Goal: Transaction & Acquisition: Purchase product/service

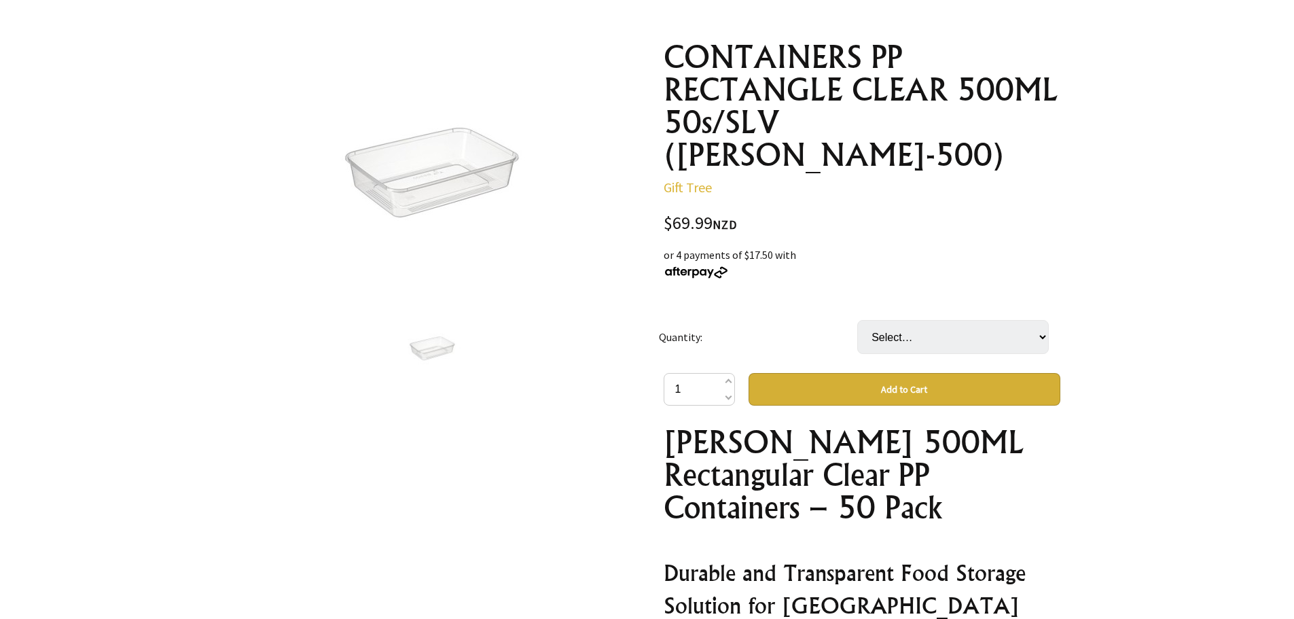
drag, startPoint x: 1110, startPoint y: 220, endPoint x: 1141, endPoint y: 120, distance: 105.3
click at [1141, 120] on div at bounding box center [647, 503] width 1294 height 1013
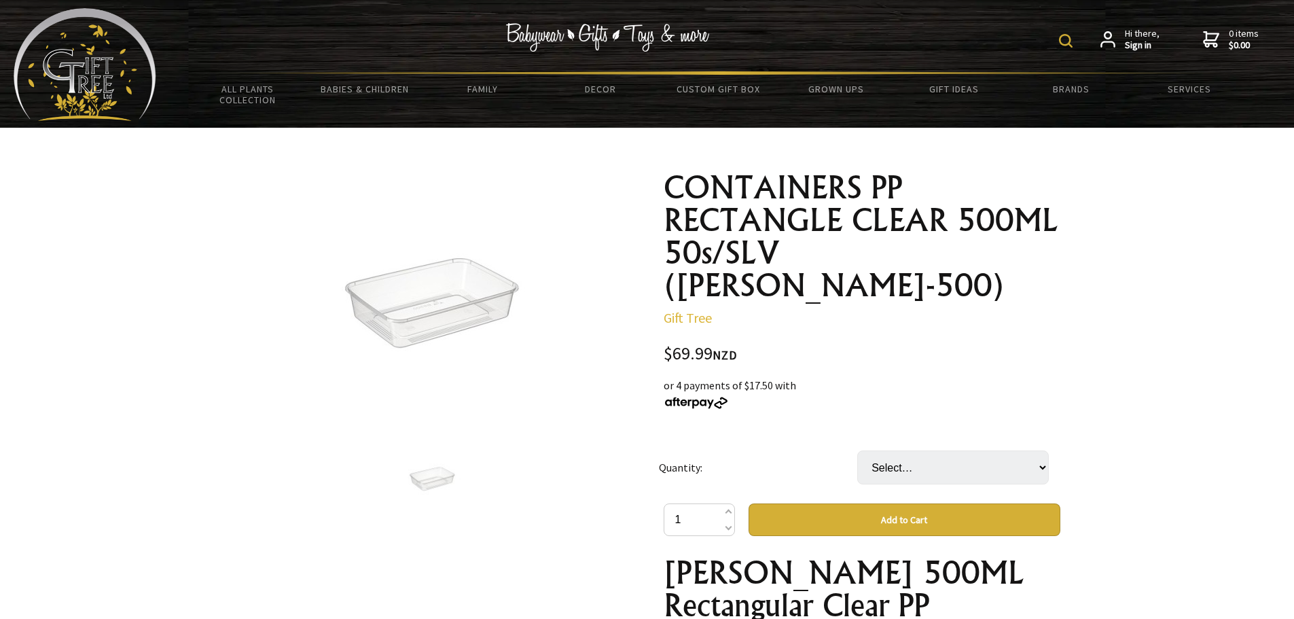
scroll to position [37, 0]
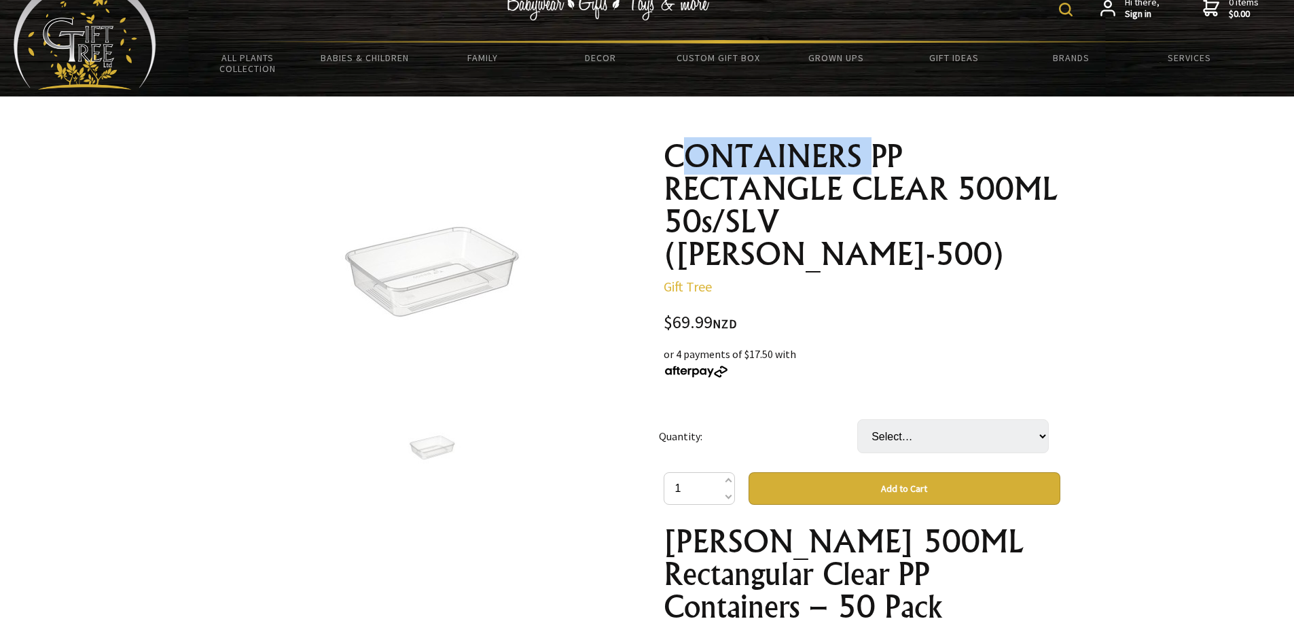
drag, startPoint x: 850, startPoint y: 156, endPoint x: 874, endPoint y: 154, distance: 24.5
click at [874, 154] on h1 "CONTAINERS PP RECTANGLE CLEAR 500ML 50s/SLV ([PERSON_NAME]-500)" at bounding box center [862, 205] width 397 height 130
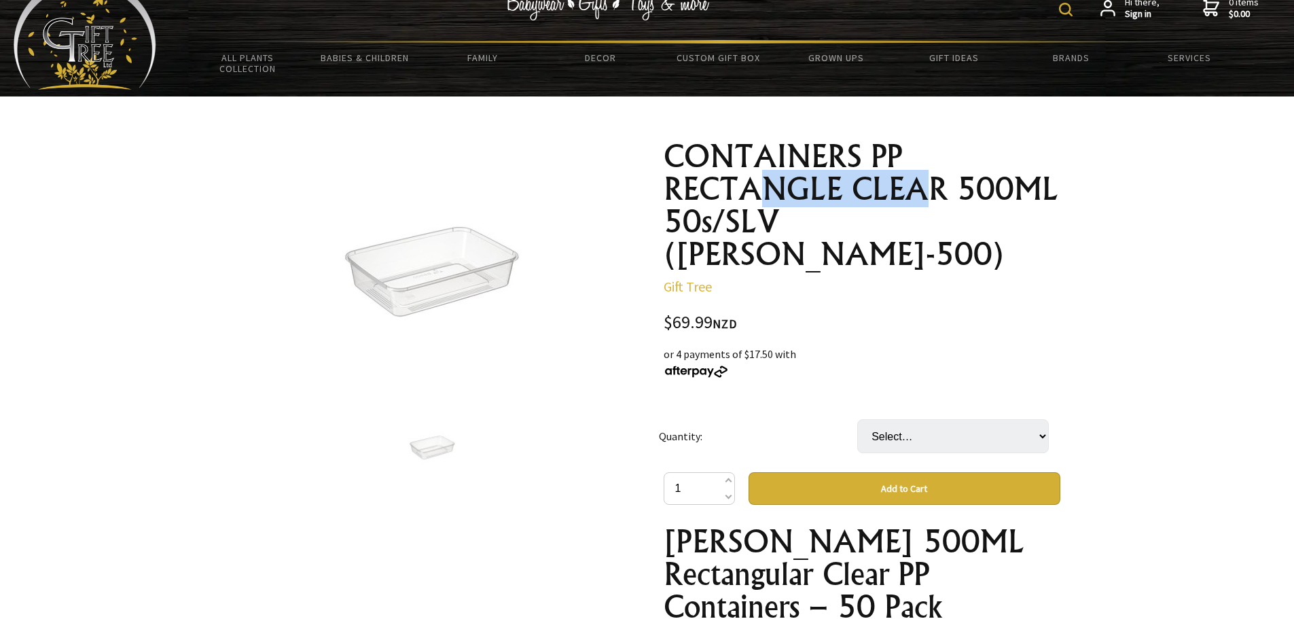
drag, startPoint x: 773, startPoint y: 186, endPoint x: 929, endPoint y: 188, distance: 156.3
click at [929, 188] on h1 "CONTAINERS PP RECTANGLE CLEAR 500ML 50s/SLV ([PERSON_NAME]-500)" at bounding box center [862, 205] width 397 height 130
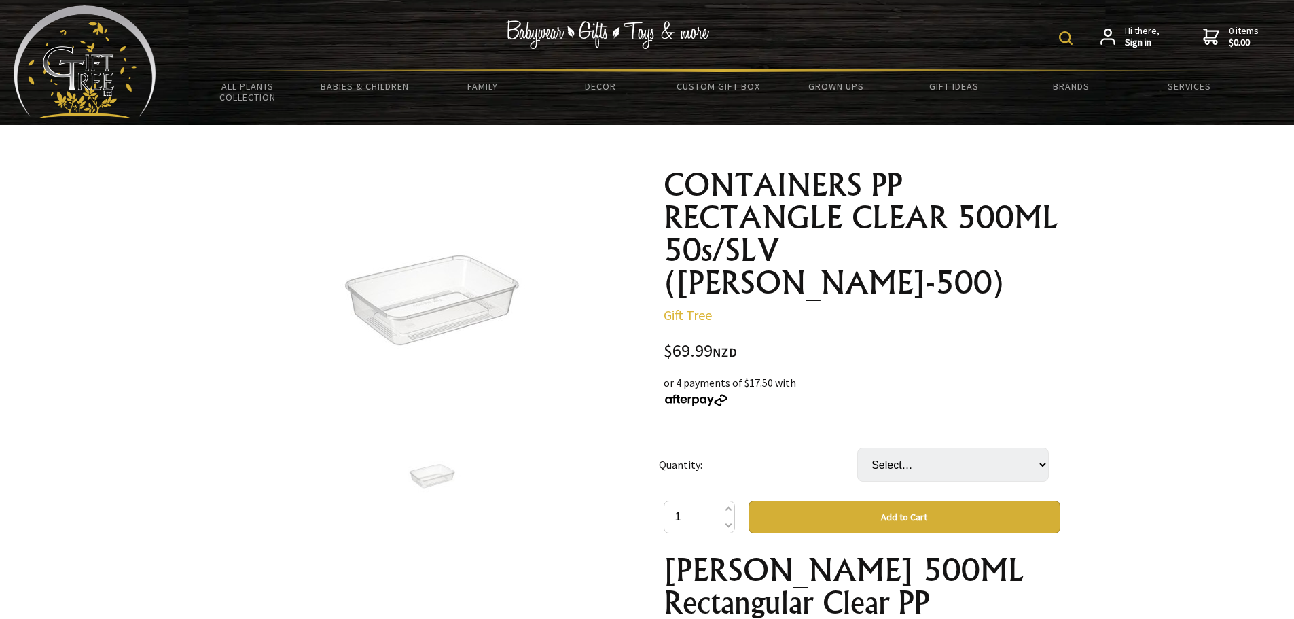
scroll to position [0, 0]
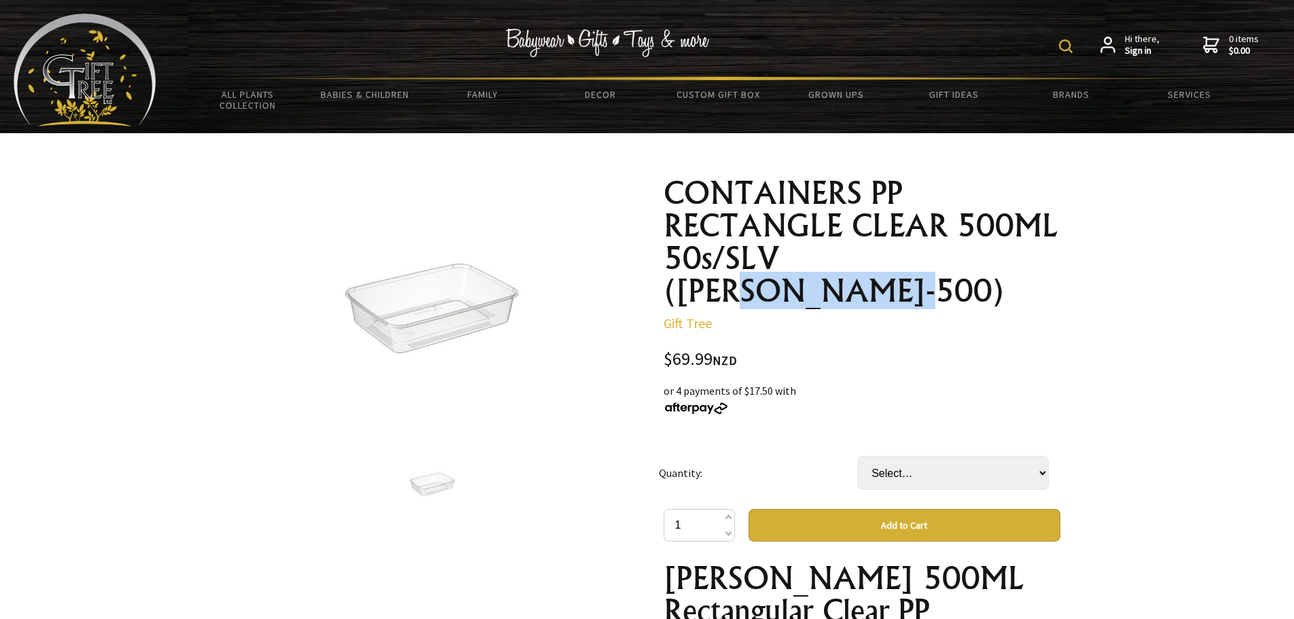
drag, startPoint x: 949, startPoint y: 259, endPoint x: 1073, endPoint y: 248, distance: 124.1
